Goal: Navigation & Orientation: Understand site structure

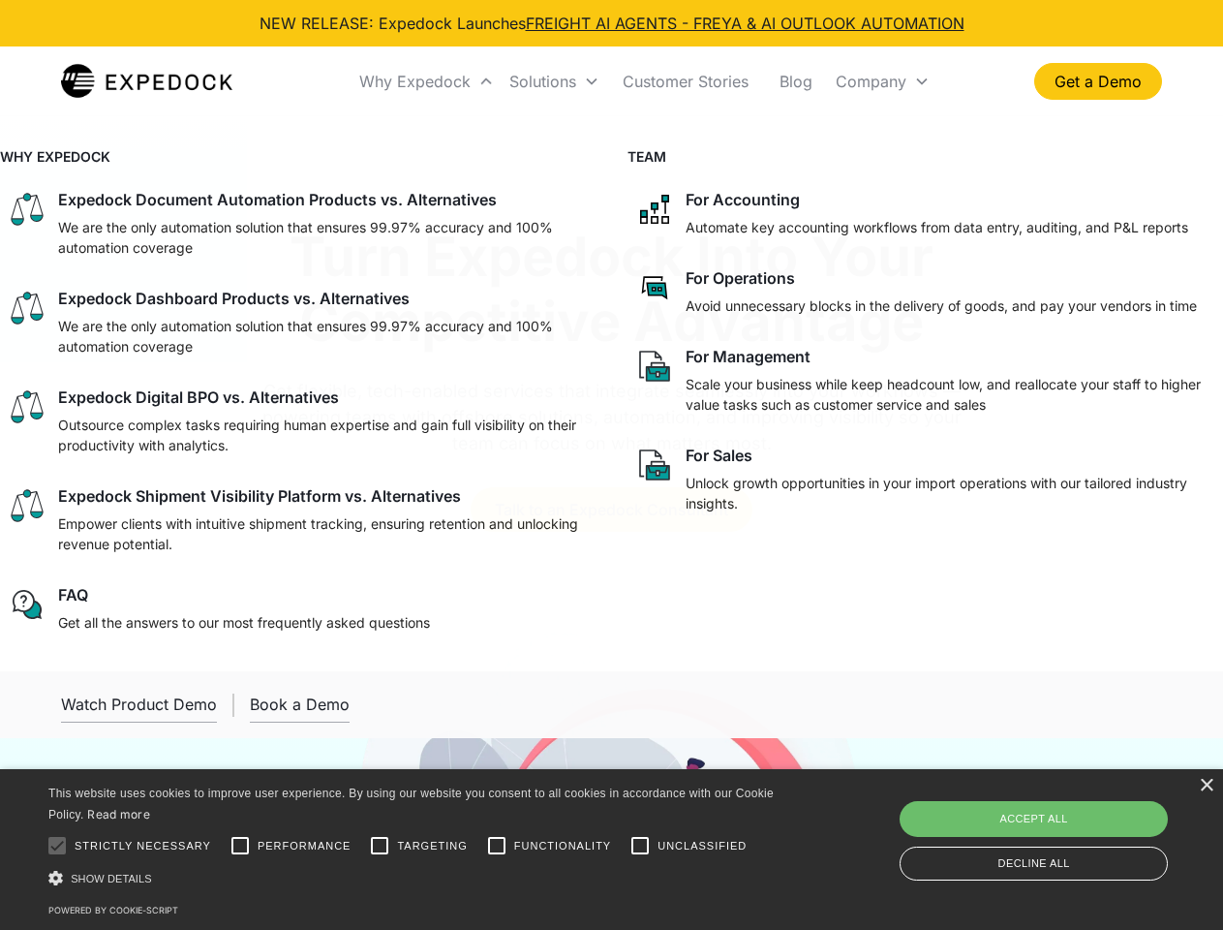
click at [427, 81] on div "Why Expedock" at bounding box center [414, 81] width 111 height 19
click at [554, 81] on div "Solutions" at bounding box center [542, 81] width 67 height 19
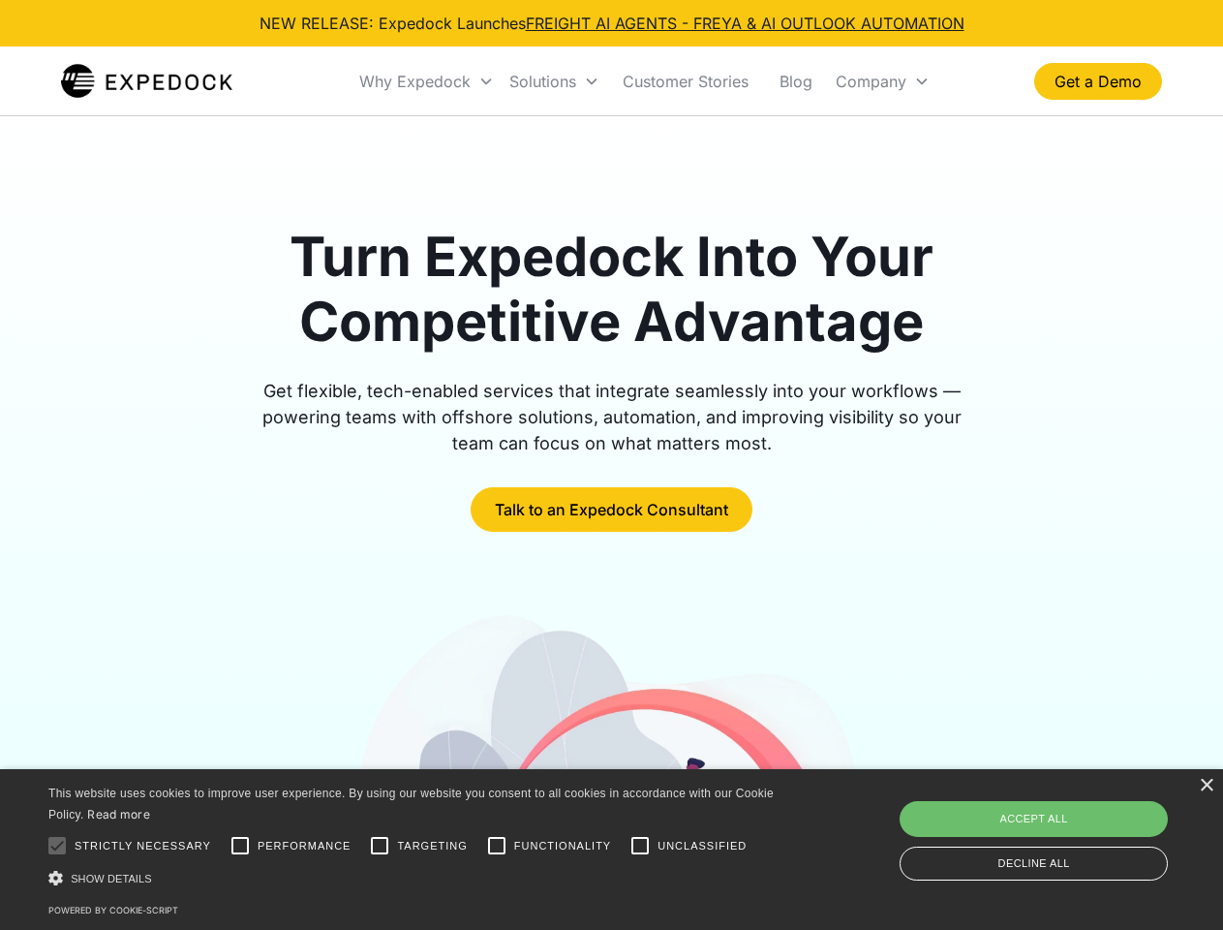
click at [882, 81] on div "Company" at bounding box center [871, 81] width 71 height 19
click at [57, 845] on div at bounding box center [57, 845] width 39 height 39
click at [240, 845] on input "Performance" at bounding box center [240, 845] width 39 height 39
checkbox input "true"
click at [380, 845] on input "Targeting" at bounding box center [379, 845] width 39 height 39
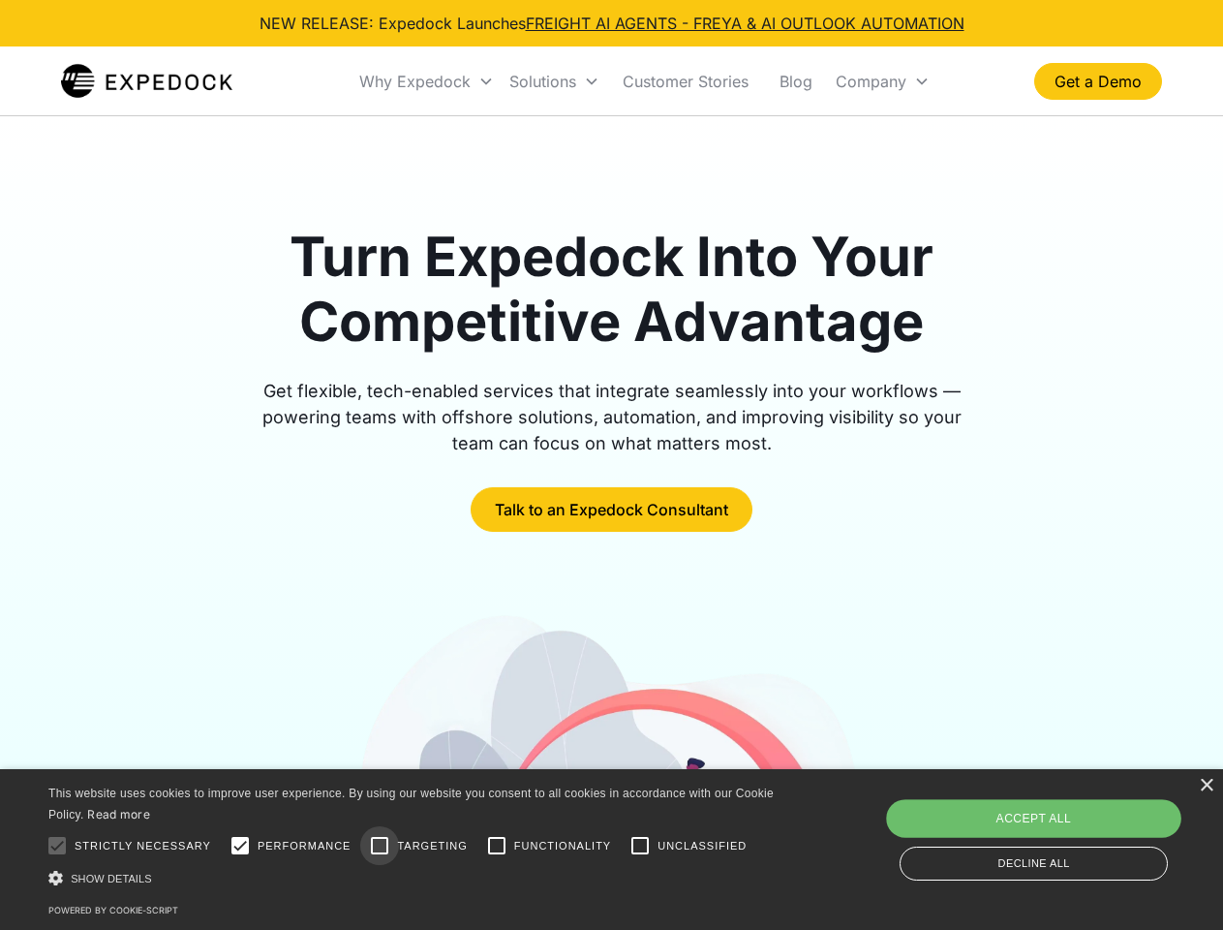
checkbox input "true"
click at [497, 845] on input "Functionality" at bounding box center [496, 845] width 39 height 39
checkbox input "true"
click at [640, 845] on input "Unclassified" at bounding box center [640, 845] width 39 height 39
checkbox input "true"
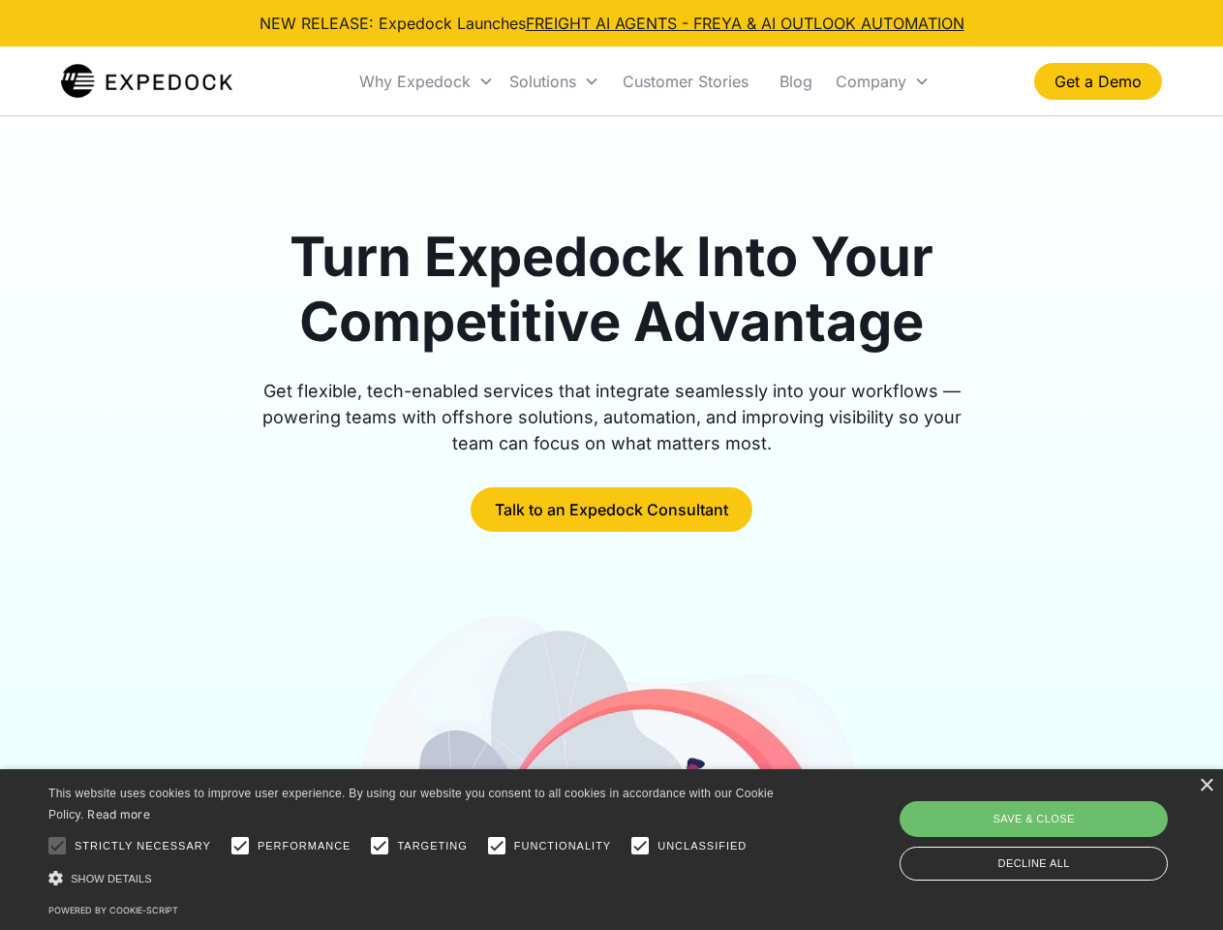
click at [414, 877] on div "Show details Hide details" at bounding box center [414, 878] width 732 height 20
